Goal: Task Accomplishment & Management: Manage account settings

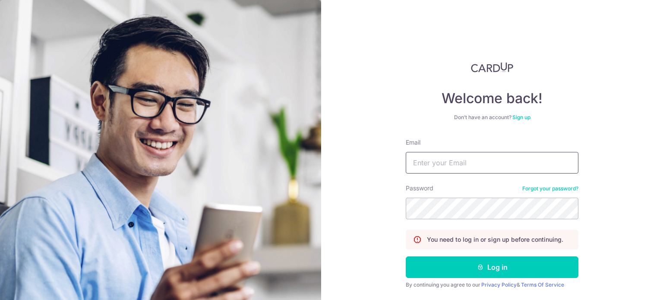
click at [463, 126] on input "Email" at bounding box center [492, 163] width 173 height 22
type input "[EMAIL_ADDRESS][DOMAIN_NAME]"
click at [406, 126] on button "Log in" at bounding box center [492, 267] width 173 height 22
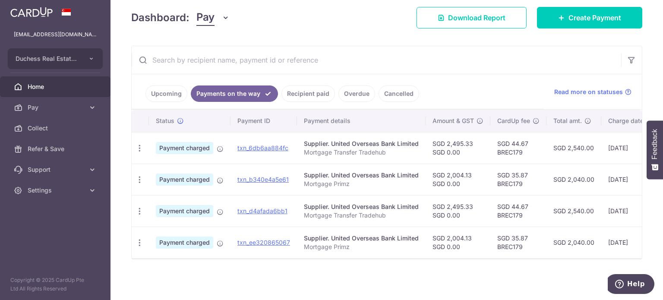
scroll to position [124, 0]
